Goal: Information Seeking & Learning: Learn about a topic

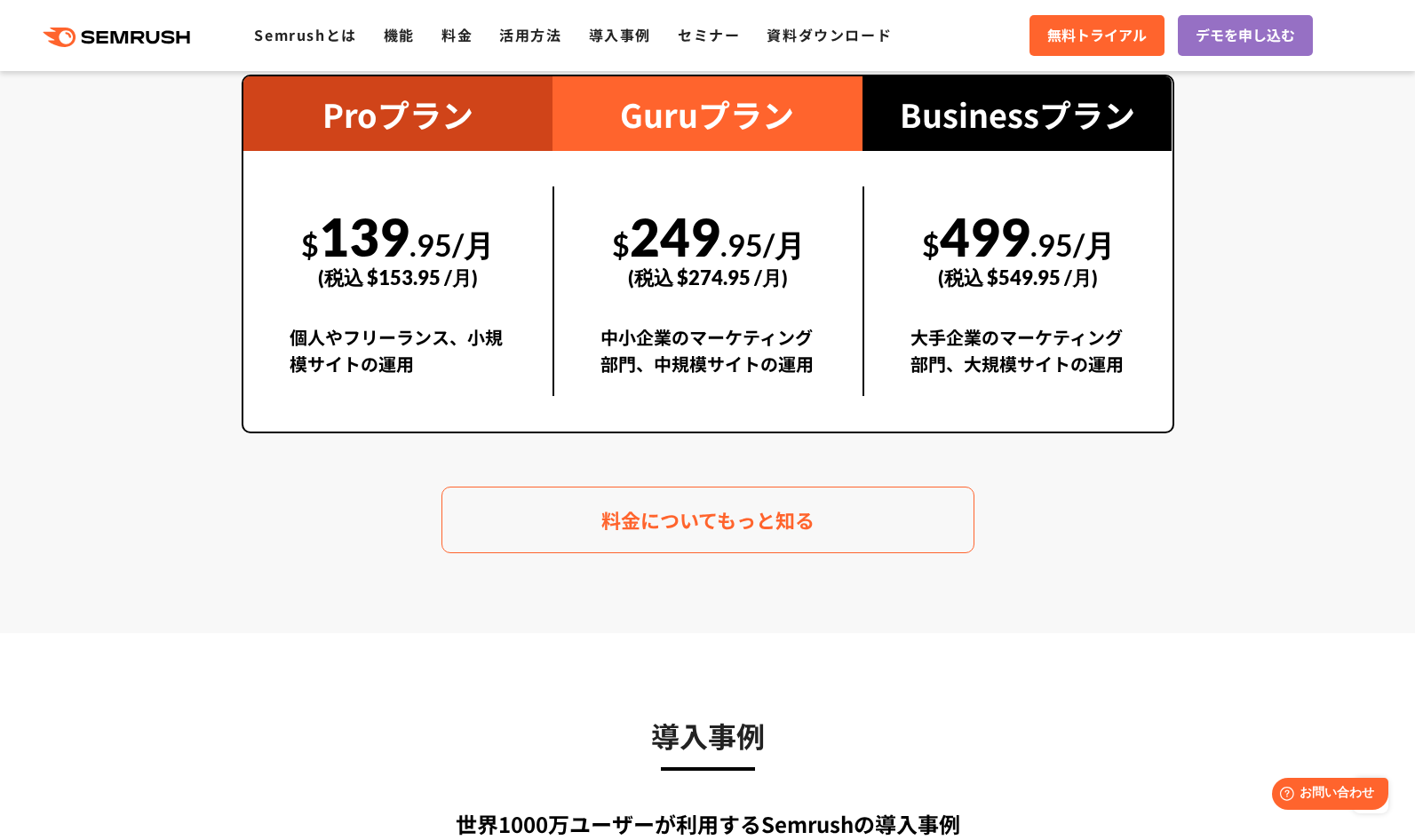
scroll to position [3315, 0]
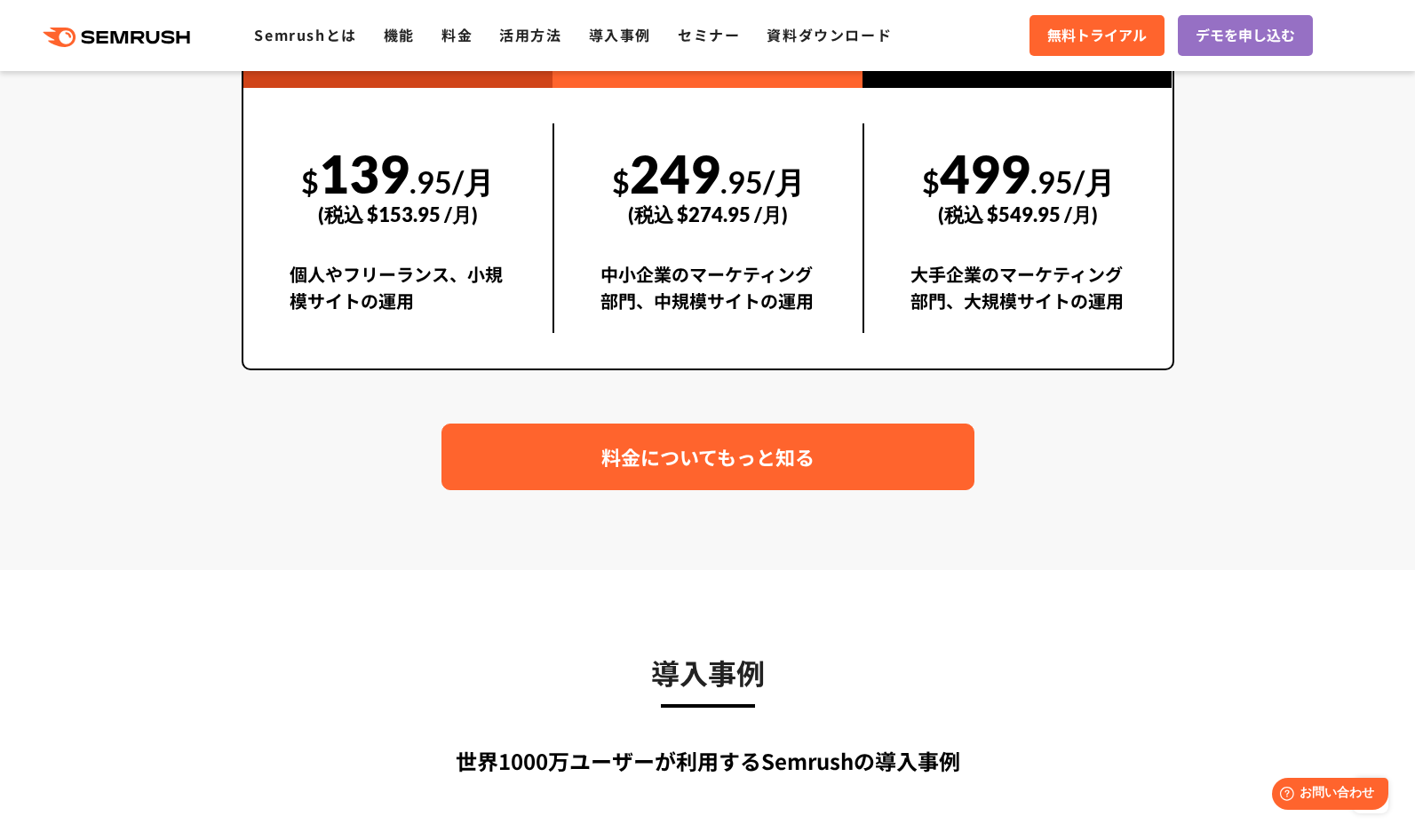
click at [509, 454] on link "料金についてもっと知る" at bounding box center [708, 457] width 534 height 67
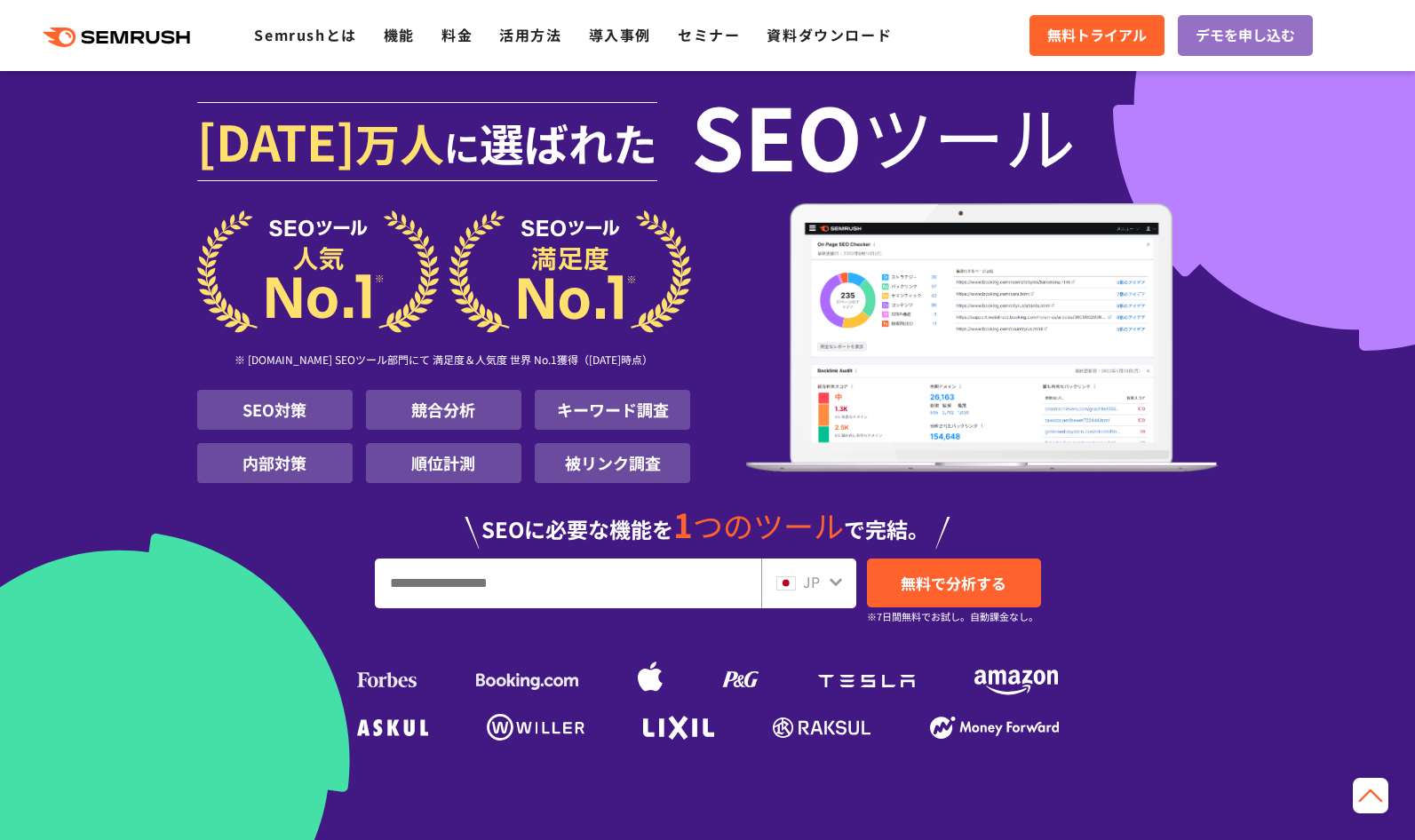
scroll to position [3249, 0]
